Goal: Task Accomplishment & Management: Use online tool/utility

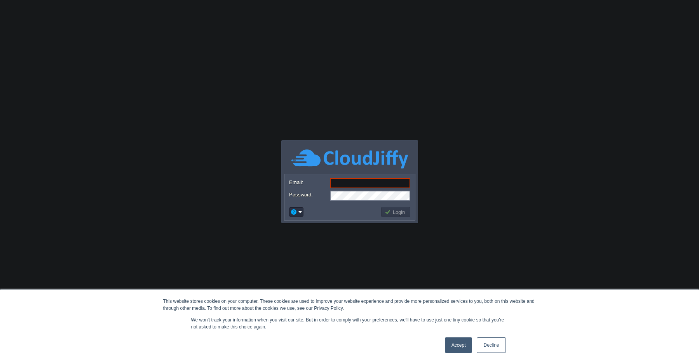
click at [457, 349] on link "Accept" at bounding box center [459, 346] width 28 height 16
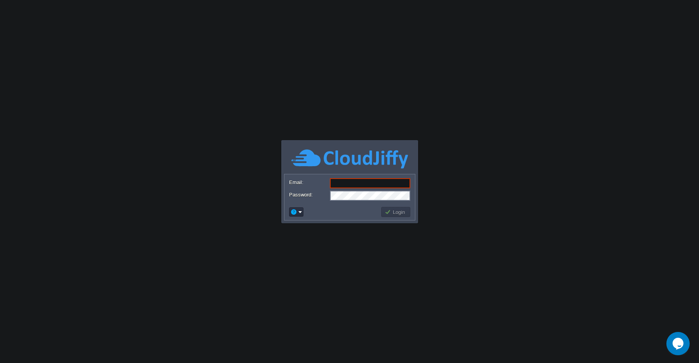
click at [345, 181] on input "Email:" at bounding box center [370, 183] width 80 height 10
paste input "[EMAIL_ADDRESS][PERSON_NAME][DOMAIN_NAME]"
drag, startPoint x: 344, startPoint y: 183, endPoint x: 340, endPoint y: 197, distance: 15.3
click at [340, 188] on input "[EMAIL_ADDRESS][PERSON_NAME][DOMAIN_NAME]" at bounding box center [370, 183] width 80 height 10
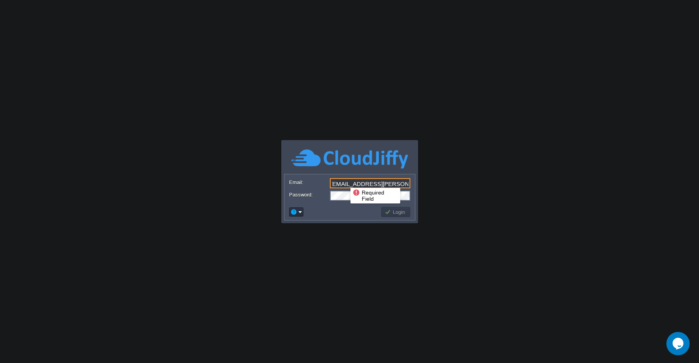
type input "[EMAIL_ADDRESS][PERSON_NAME][DOMAIN_NAME]"
click at [390, 216] on td "Login" at bounding box center [395, 212] width 29 height 10
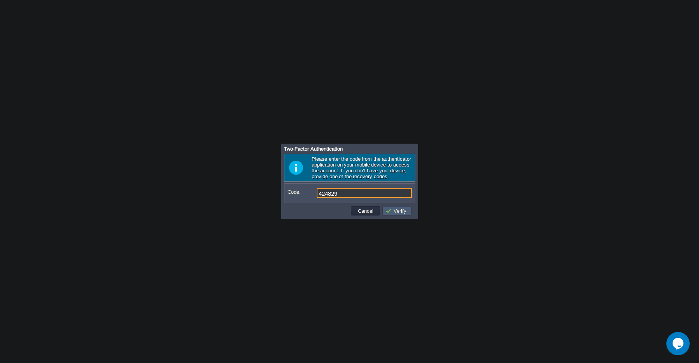
type input "424829"
click at [398, 211] on button "Verify" at bounding box center [397, 211] width 23 height 7
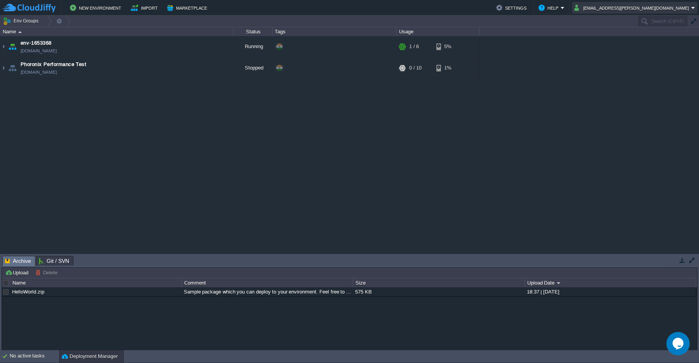
drag, startPoint x: 615, startPoint y: 9, endPoint x: 674, endPoint y: 10, distance: 59.1
click at [674, 10] on button "[EMAIL_ADDRESS][PERSON_NAME][DOMAIN_NAME]" at bounding box center [632, 7] width 117 height 9
click at [3, 44] on img at bounding box center [3, 46] width 6 height 21
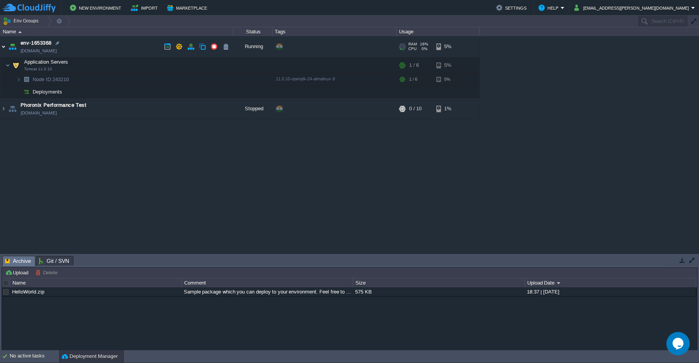
click at [3, 44] on img at bounding box center [3, 46] width 6 height 21
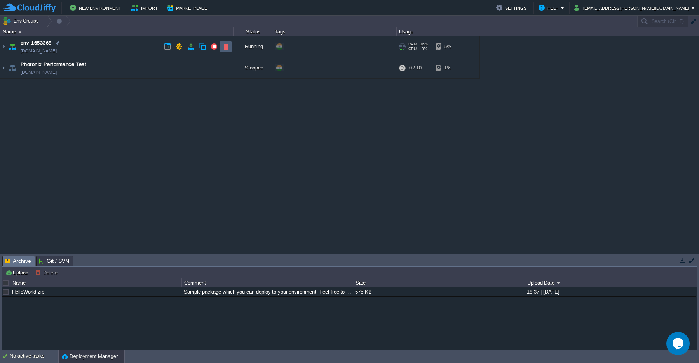
click at [227, 51] on td at bounding box center [226, 47] width 12 height 12
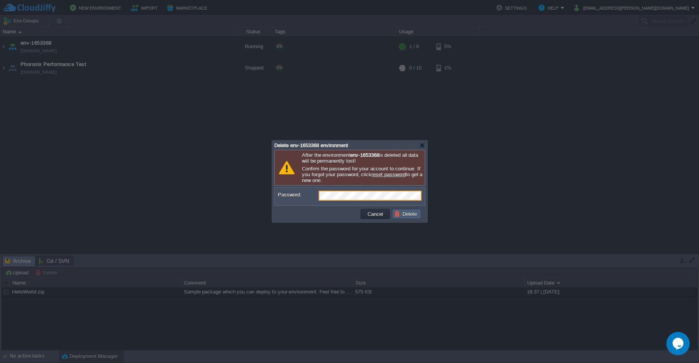
click at [410, 217] on button "Delete" at bounding box center [406, 214] width 25 height 7
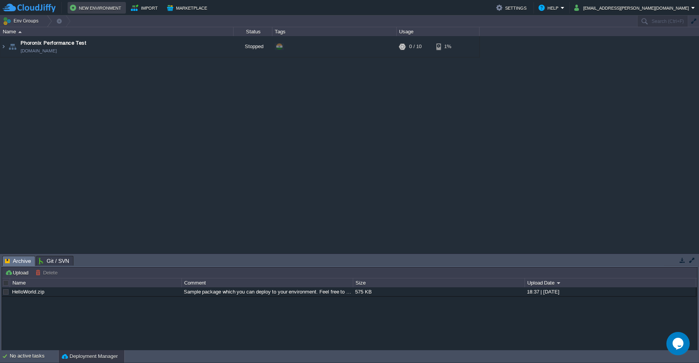
click at [94, 8] on button "New Environment" at bounding box center [97, 7] width 54 height 9
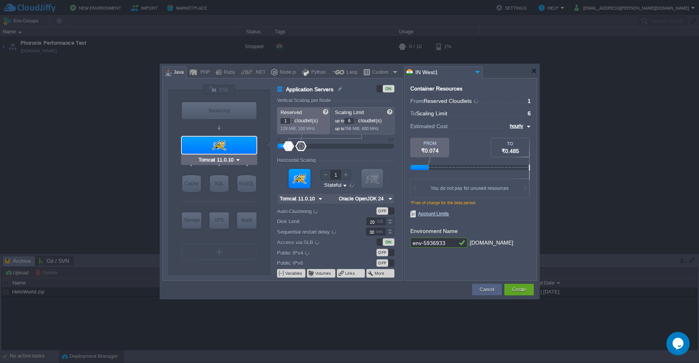
type input "NGINX 1.28.0"
click at [197, 73] on div at bounding box center [194, 72] width 9 height 12
type input "Application Servers"
type input "4"
type input "Apache [DATE]"
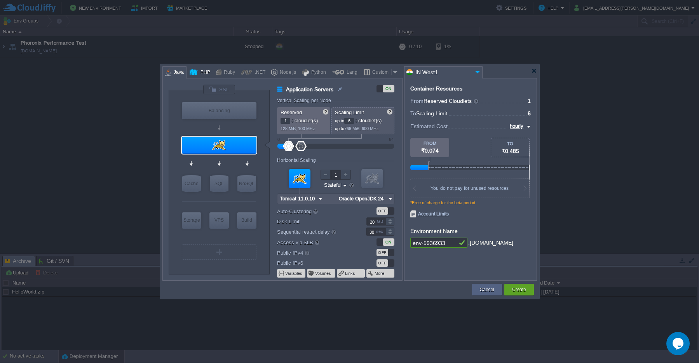
type input "PHP [DATE]"
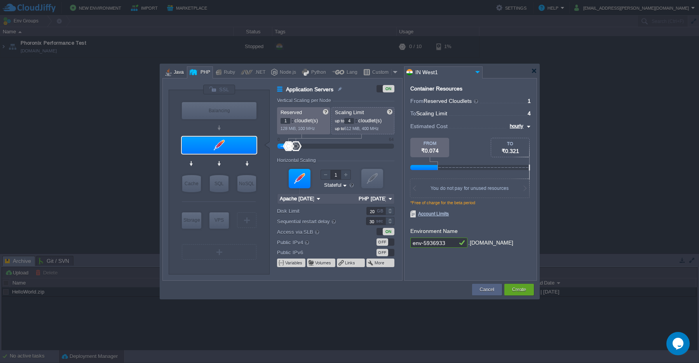
click at [176, 75] on div "Java" at bounding box center [177, 73] width 12 height 12
type input "Application Servers"
type input "6"
type input "Tomcat 11.0.10"
type input "Oracle OpenJDK 24"
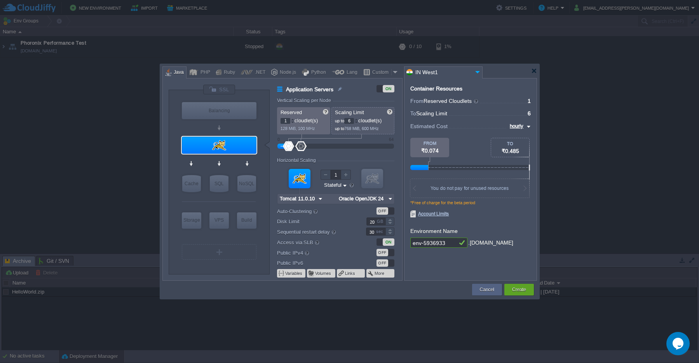
type input "Tomcat 11.0.10"
click at [238, 160] on img at bounding box center [238, 160] width 6 height 8
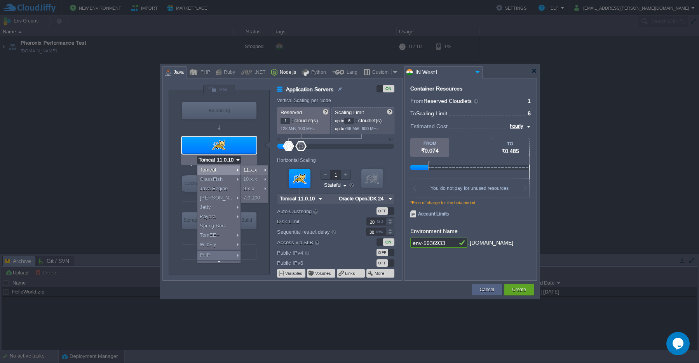
click at [287, 72] on div "Node.js" at bounding box center [286, 73] width 19 height 12
type input "Application Servers"
type input "4"
type input "8"
type input "Node.js 24.5.0 LTS"
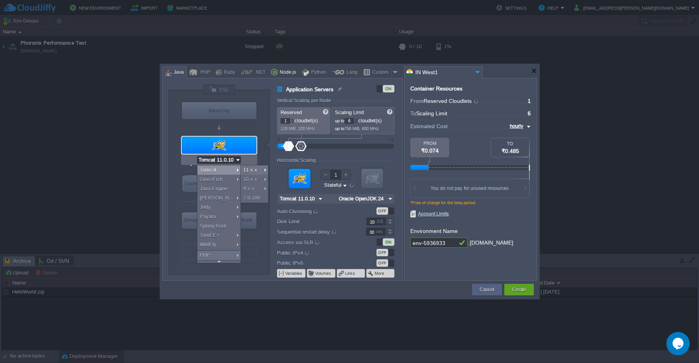
type input "24.5.0-pm2"
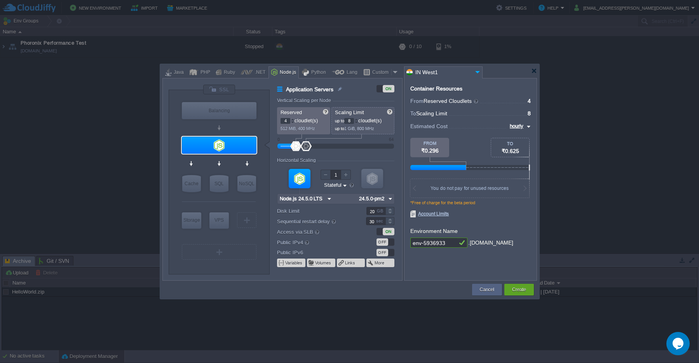
type input "Node.js 24.5.0 LTS"
click at [219, 147] on div at bounding box center [219, 145] width 75 height 17
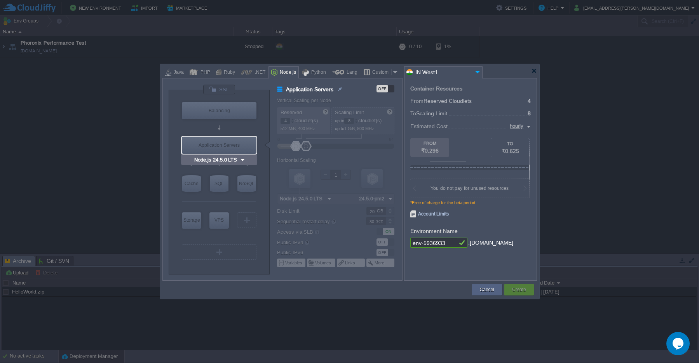
click at [219, 147] on div "Application Servers" at bounding box center [219, 145] width 75 height 17
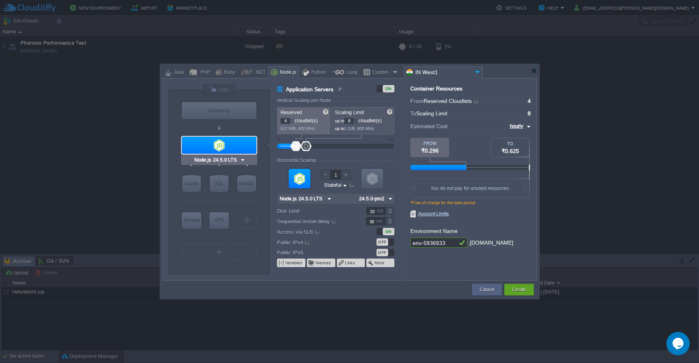
click at [218, 147] on div at bounding box center [219, 145] width 75 height 17
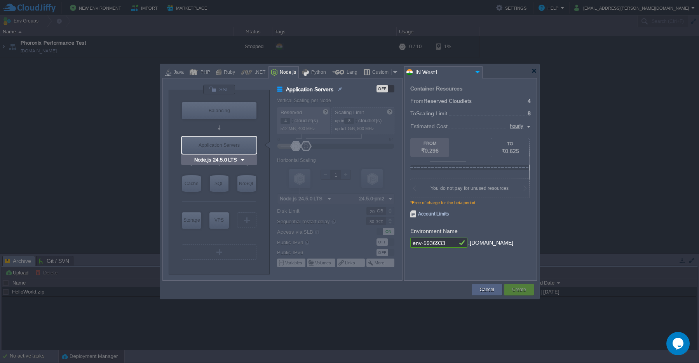
click at [215, 145] on div "Application Servers" at bounding box center [219, 145] width 75 height 17
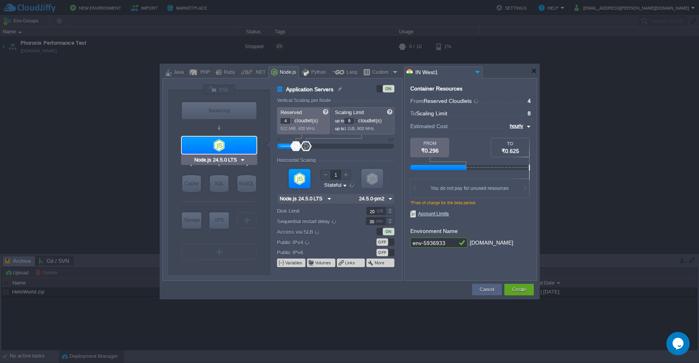
click at [215, 145] on div at bounding box center [219, 145] width 75 height 17
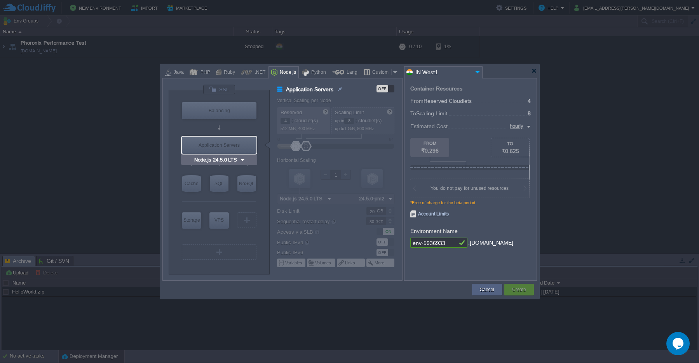
click at [242, 160] on img at bounding box center [243, 160] width 6 height 8
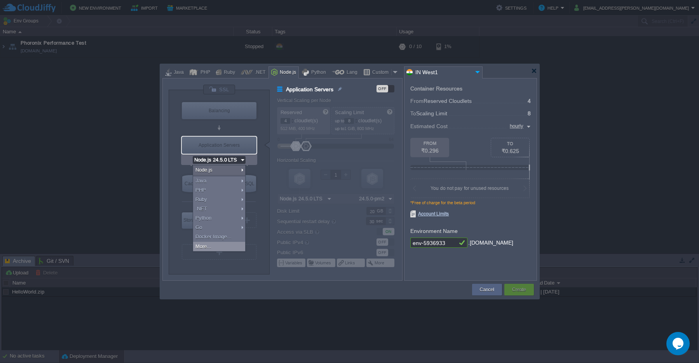
click at [222, 247] on div "More..." at bounding box center [219, 246] width 52 height 9
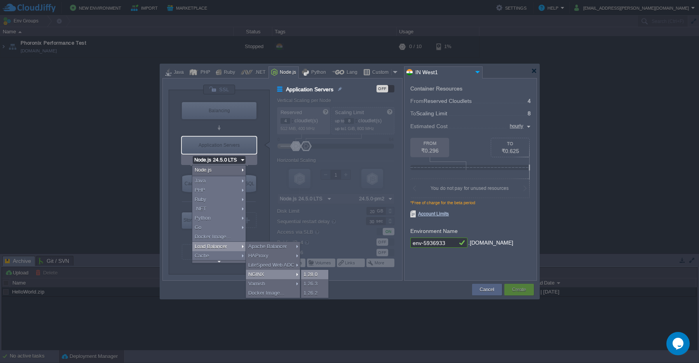
click at [321, 273] on div "1.28.0" at bounding box center [314, 274] width 27 height 9
type input "Load Balancer"
type input "1"
type input "4"
type input "NGINX 1.28.0"
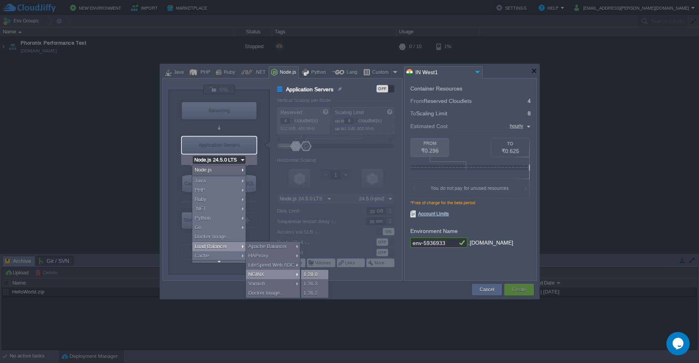
type input "1.28.0-almalinux-9"
type input "Stateful"
type input "NGINX 1.28.0"
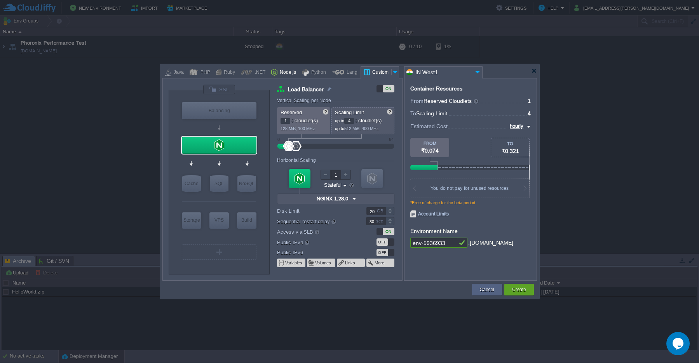
click at [279, 71] on div "Node.js" at bounding box center [286, 73] width 19 height 12
type input "Application Servers"
type input "4"
type input "8"
type input "Node.js 24.5.0 LTS"
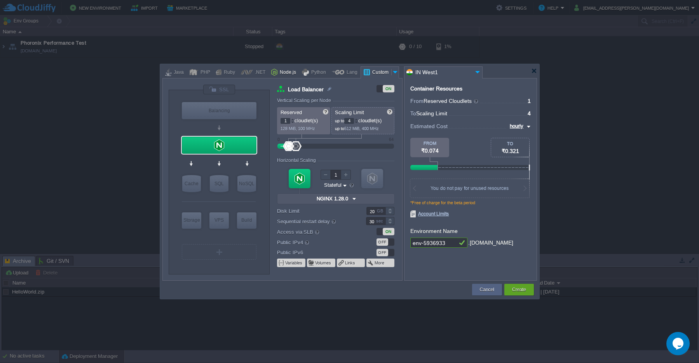
type input "24.5.0-pm2"
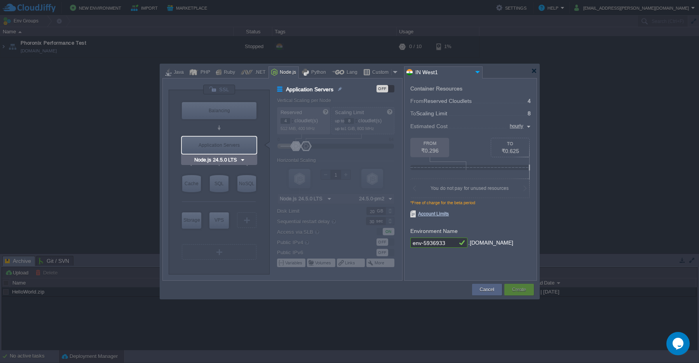
click at [215, 147] on div "Application Servers" at bounding box center [219, 145] width 75 height 17
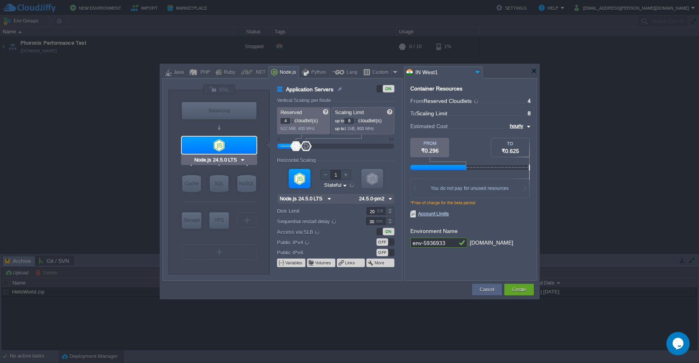
type input "Couchbase CE 7.1.1"
click at [517, 291] on button "Create" at bounding box center [519, 290] width 14 height 8
